Goal: Task Accomplishment & Management: Use online tool/utility

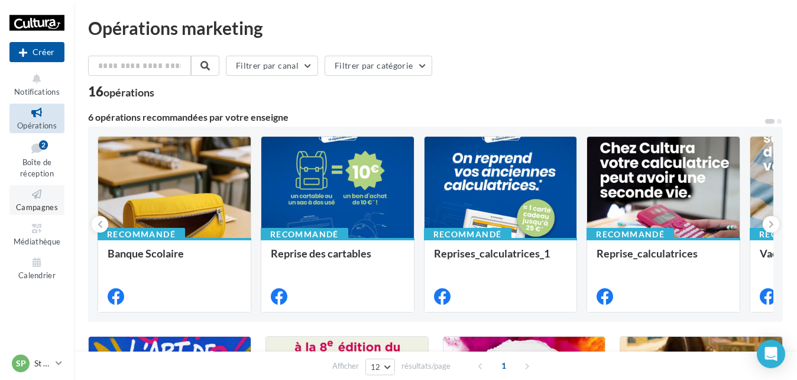
click at [38, 199] on icon at bounding box center [37, 194] width 48 height 14
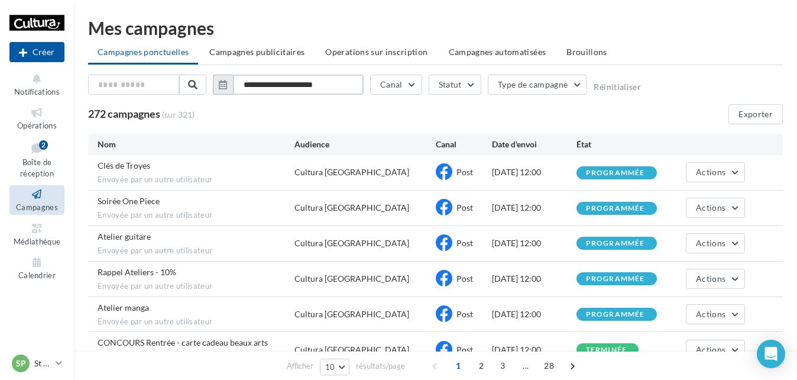
click at [277, 88] on input "**********" at bounding box center [298, 84] width 131 height 20
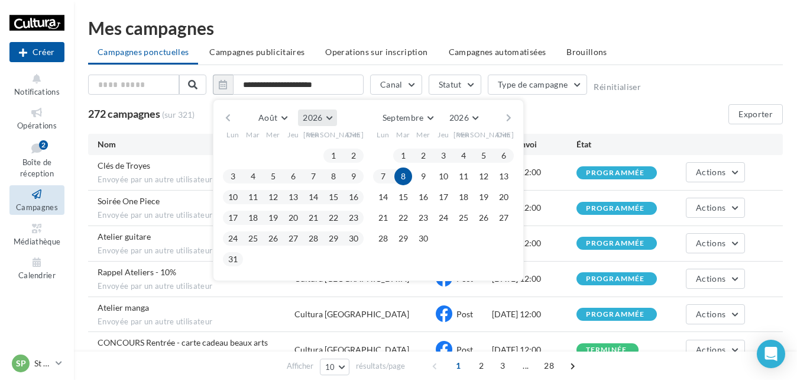
click at [329, 118] on button "2026" at bounding box center [317, 117] width 38 height 17
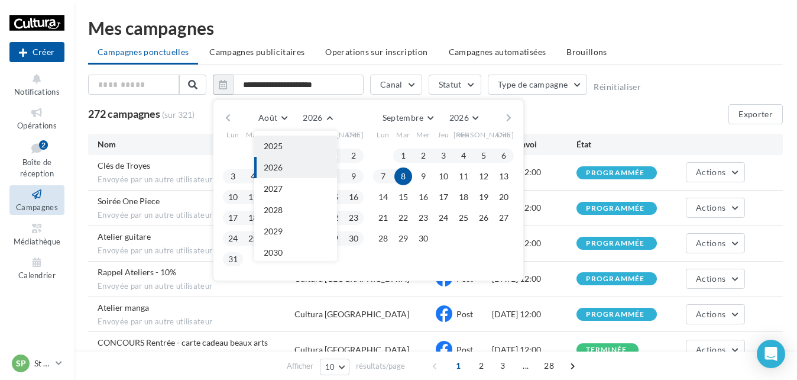
click at [301, 151] on button "2025" at bounding box center [295, 145] width 83 height 21
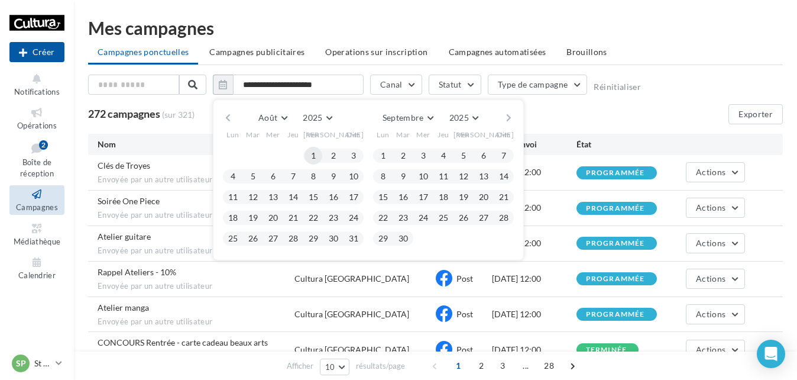
click at [311, 154] on button "1" at bounding box center [313, 156] width 18 height 18
click at [349, 238] on button "31" at bounding box center [354, 238] width 18 height 18
type input "**********"
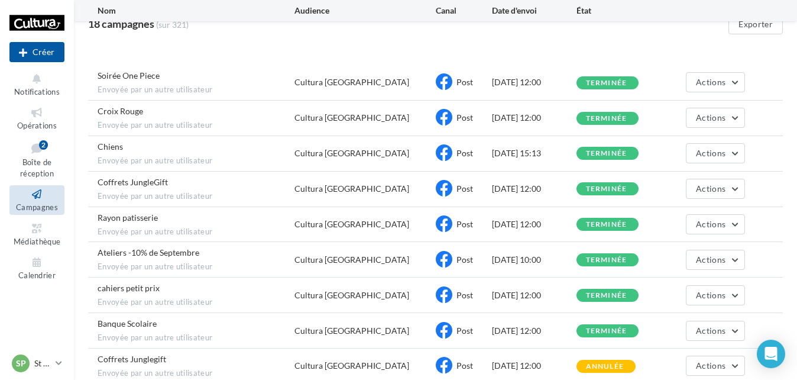
scroll to position [0, 0]
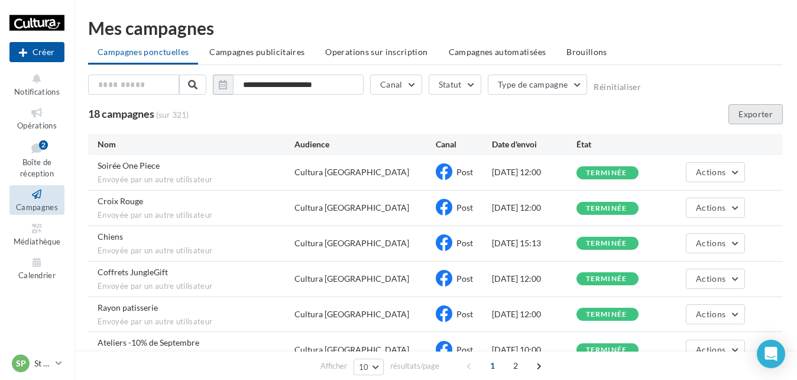
click at [749, 114] on button "Exporter" at bounding box center [755, 114] width 54 height 20
click at [753, 108] on button "Exporter" at bounding box center [755, 114] width 54 height 20
click at [46, 361] on p "St Parres" at bounding box center [42, 363] width 17 height 12
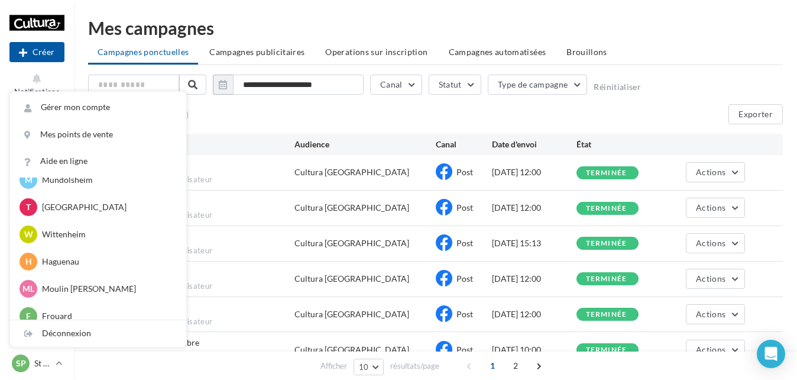
scroll to position [245, 0]
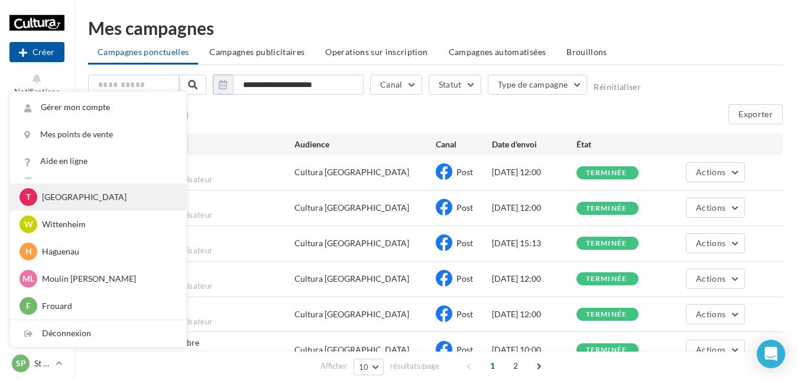
click at [63, 196] on p "Terville" at bounding box center [107, 197] width 130 height 12
